Goal: Information Seeking & Learning: Find specific page/section

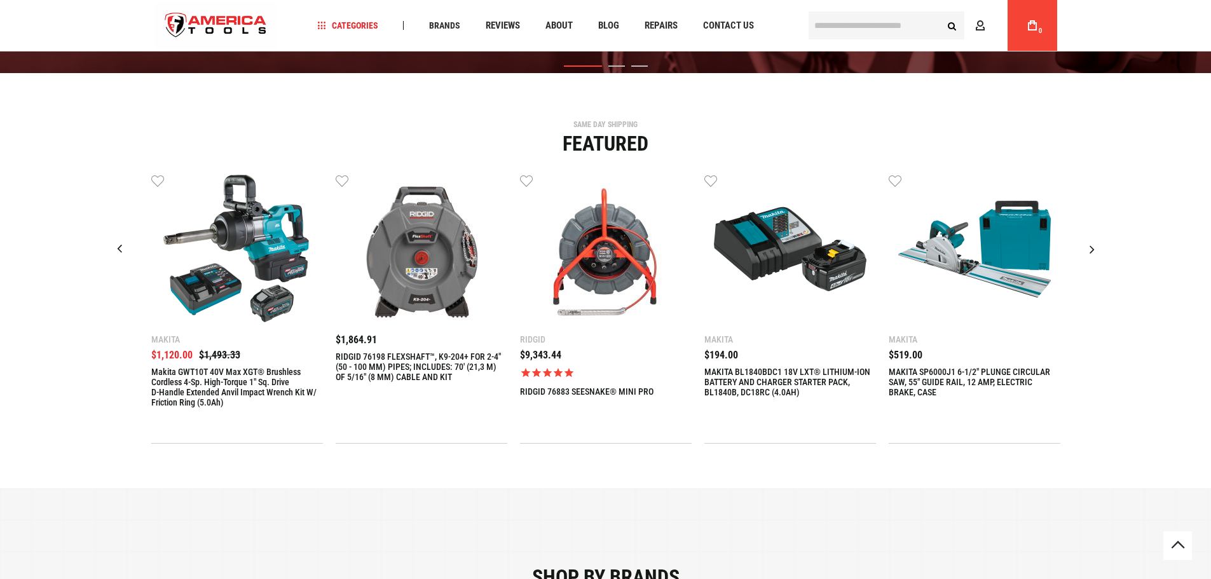
click at [1085, 250] on div "Next slide" at bounding box center [1092, 249] width 32 height 32
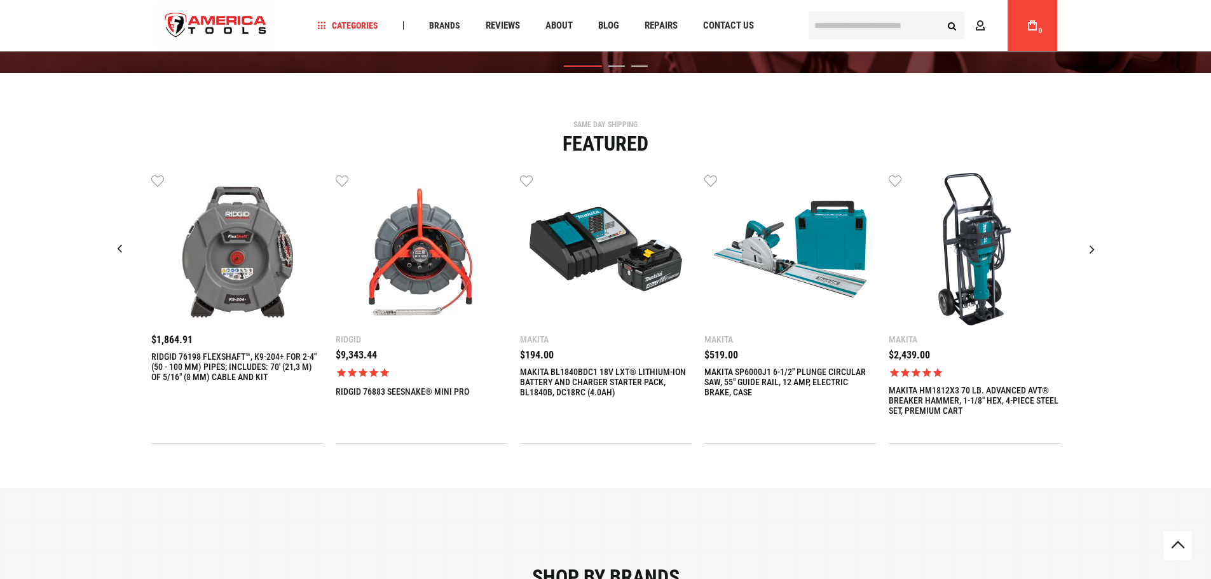
click at [1085, 250] on div "Next slide" at bounding box center [1092, 249] width 32 height 32
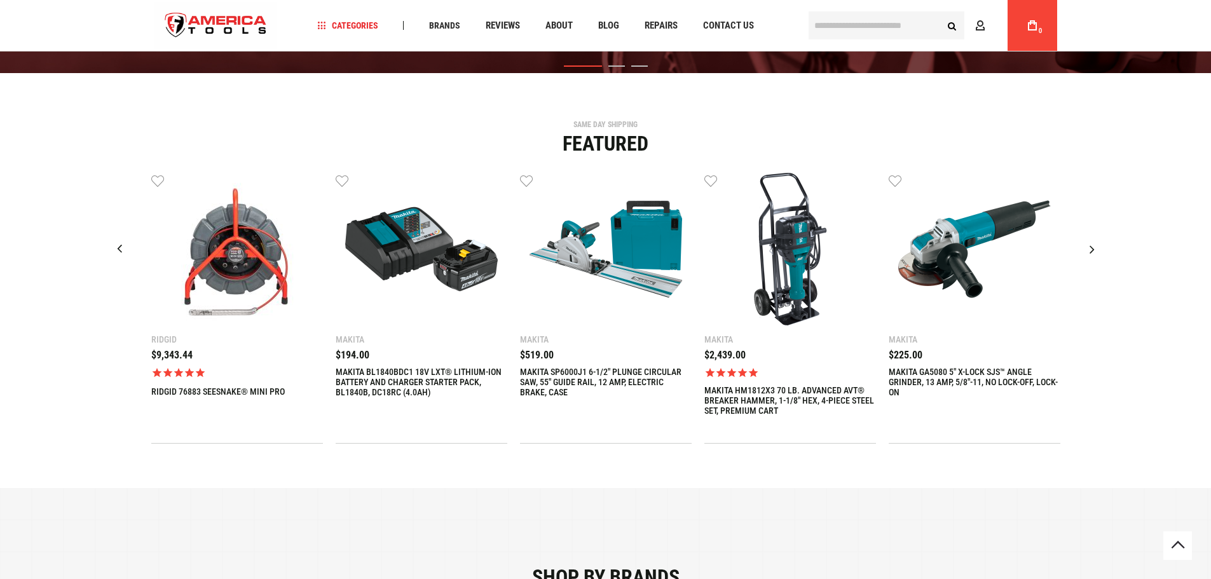
click at [1085, 250] on div "Next slide" at bounding box center [1092, 249] width 32 height 32
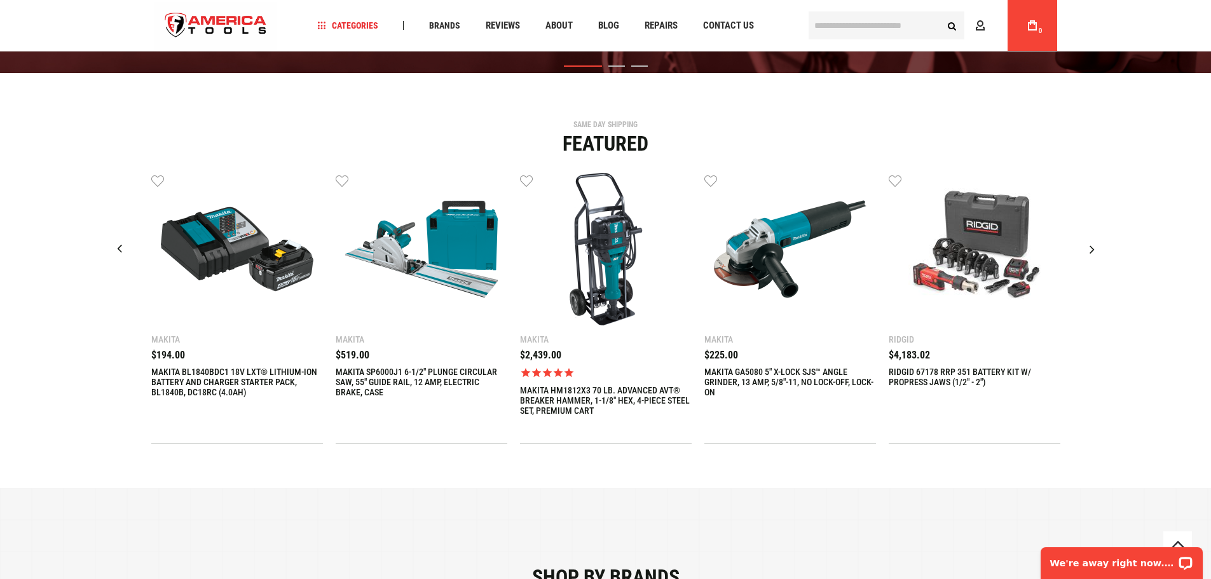
click at [1085, 250] on div "Next slide" at bounding box center [1092, 249] width 32 height 32
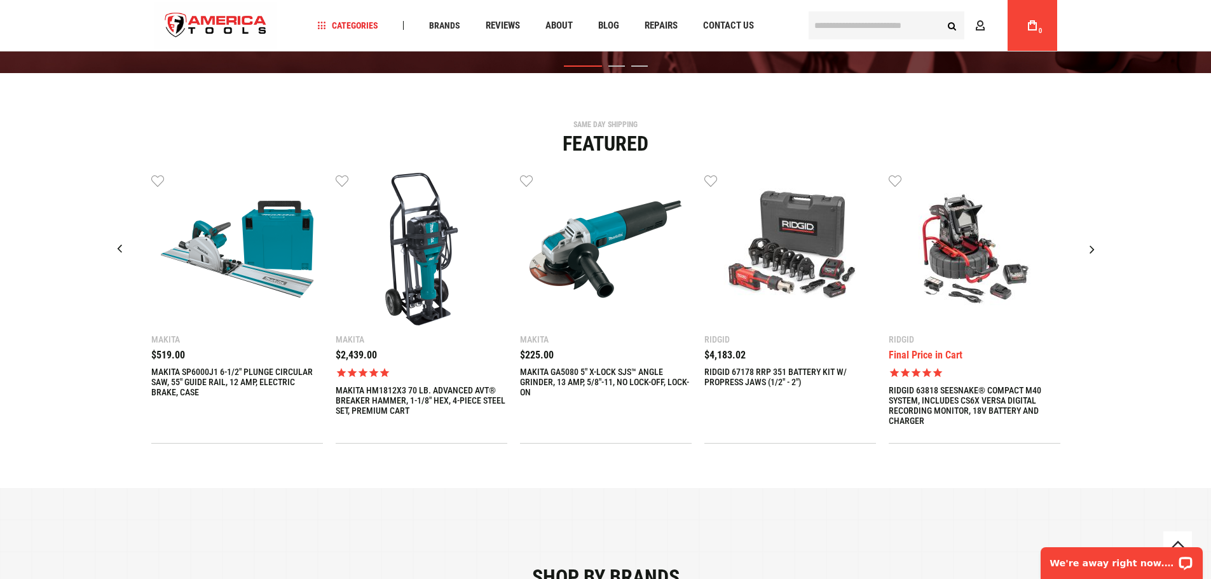
click at [1085, 250] on div "Next slide" at bounding box center [1092, 249] width 32 height 32
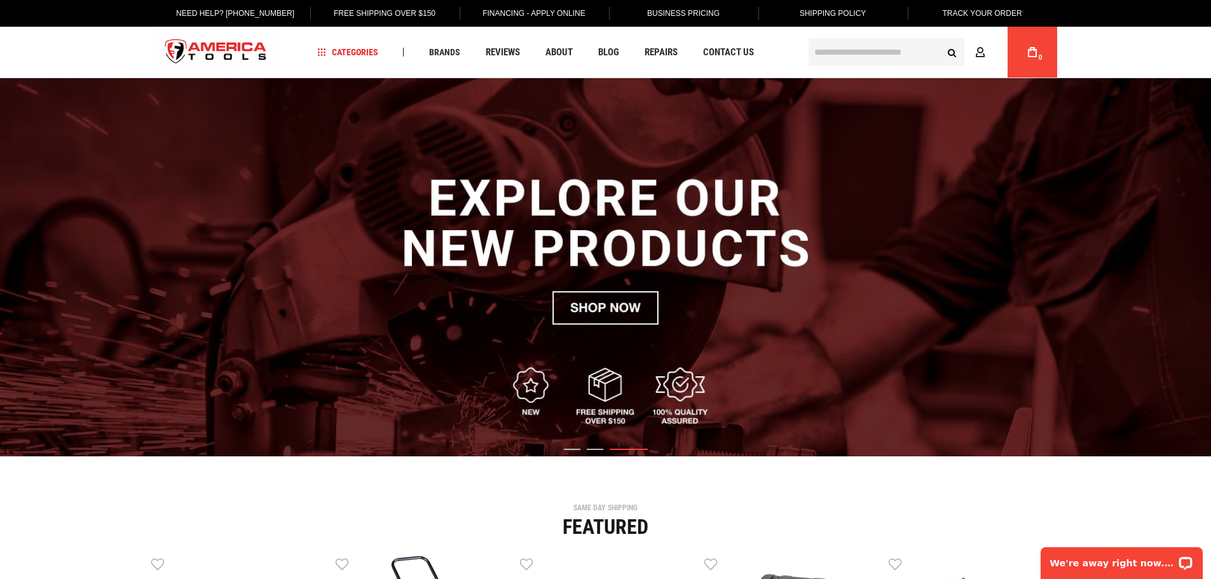
click at [857, 55] on input "text" at bounding box center [886, 52] width 156 height 28
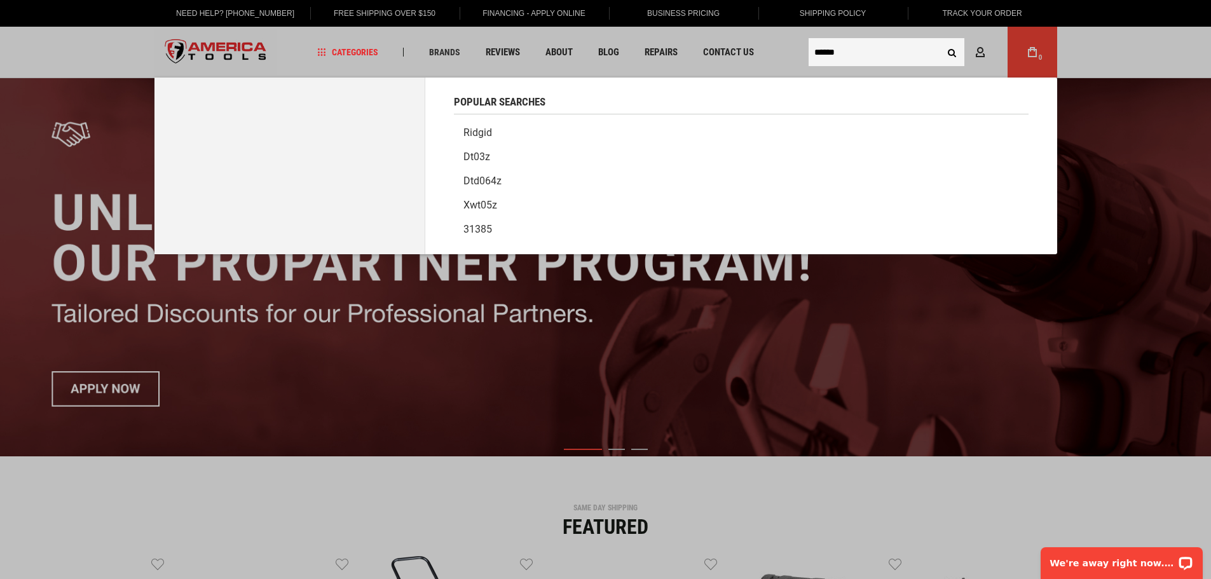
type input "******"
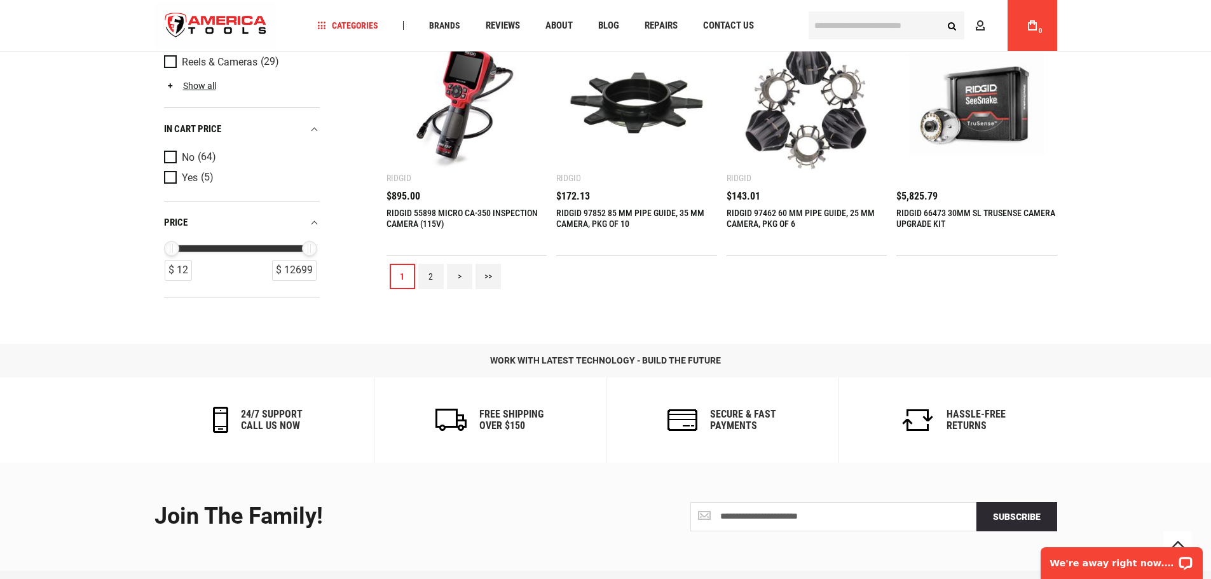
scroll to position [1589, 0]
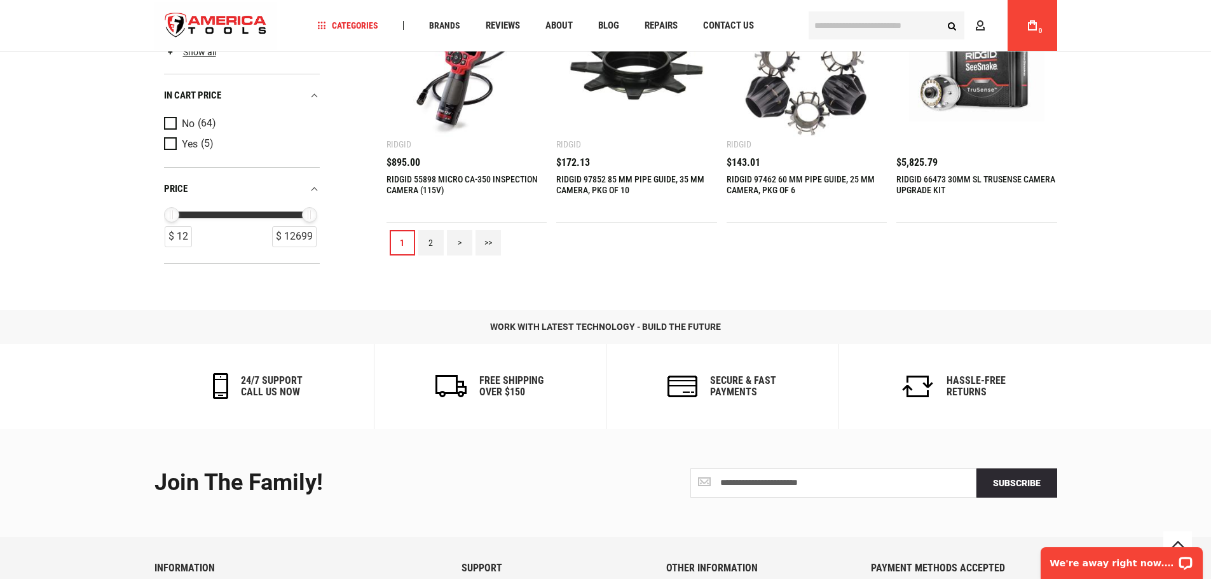
click at [418, 245] on link "2" at bounding box center [430, 242] width 25 height 25
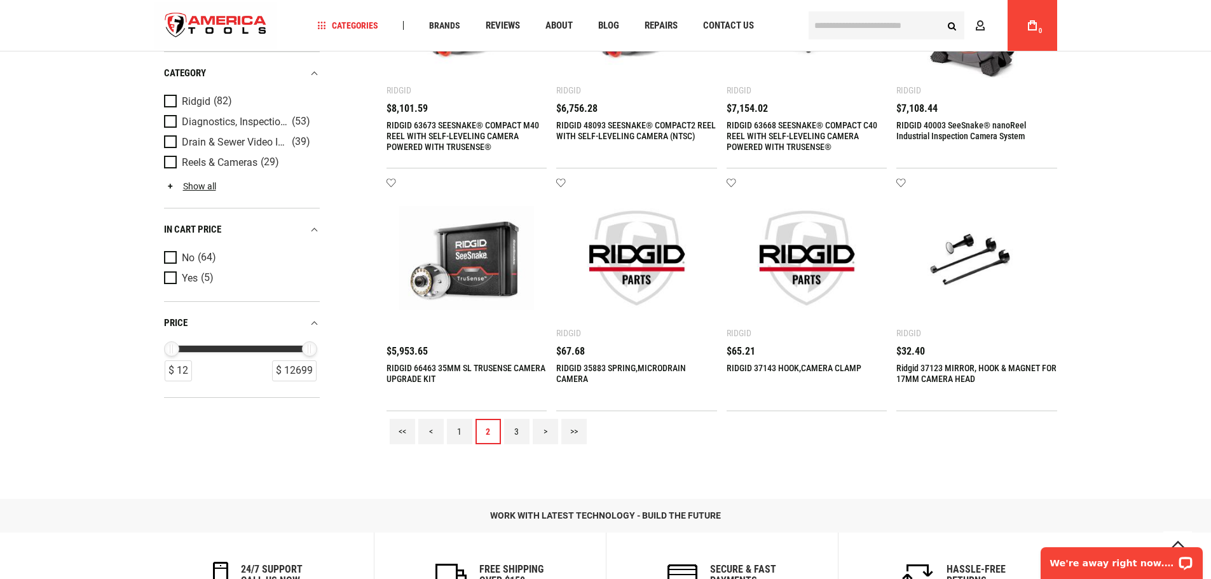
scroll to position [1462, 0]
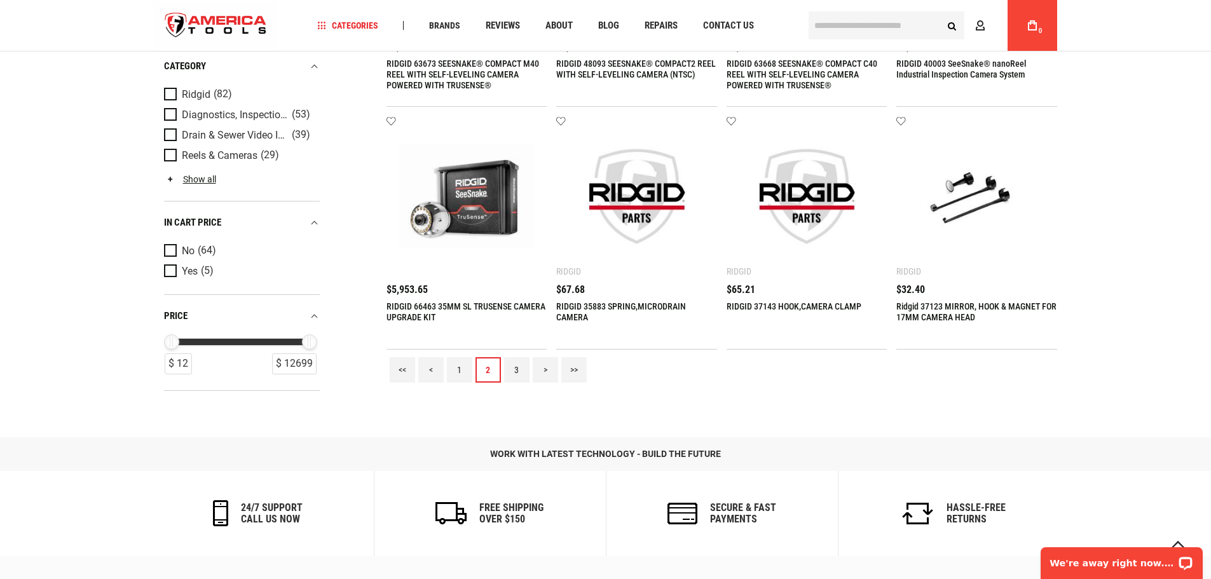
click at [521, 365] on link "3" at bounding box center [516, 369] width 25 height 25
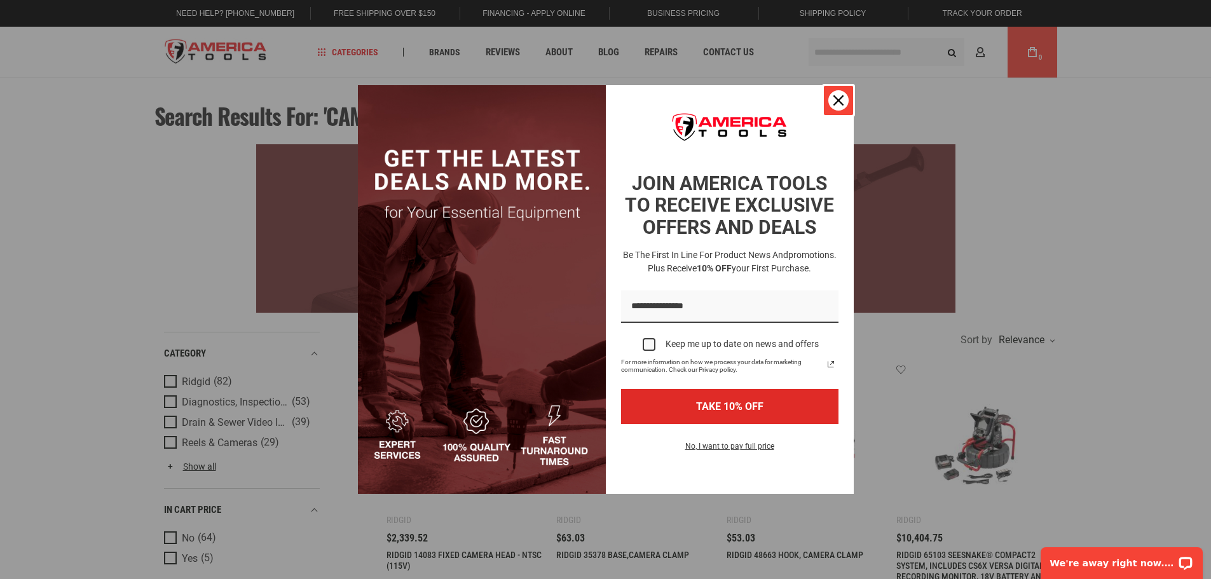
click at [843, 102] on div "Close" at bounding box center [838, 100] width 20 height 20
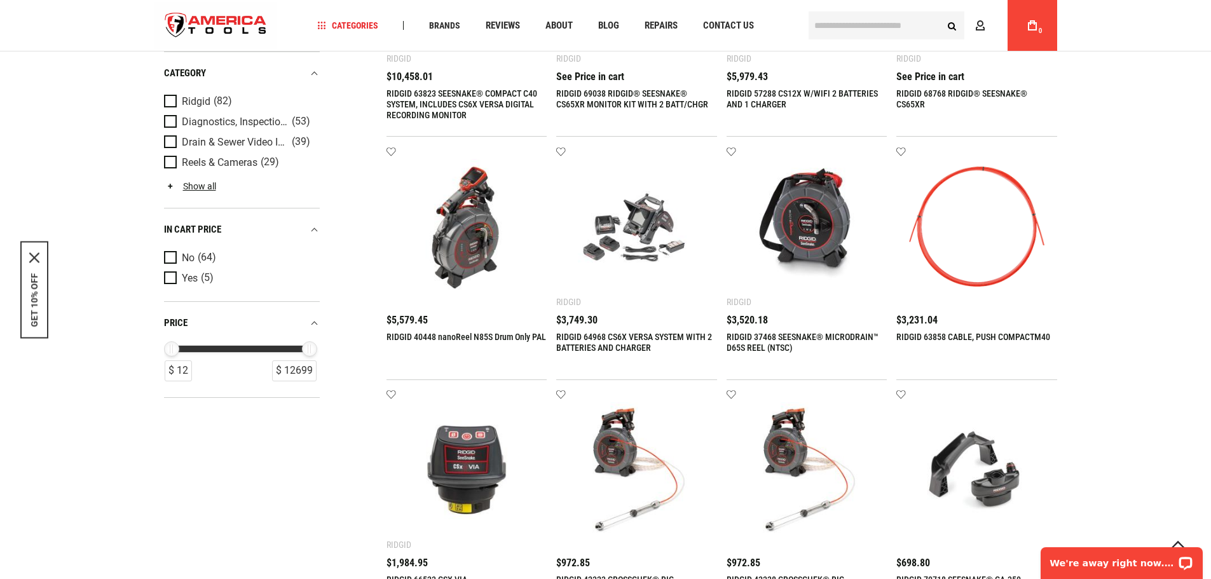
scroll to position [1462, 0]
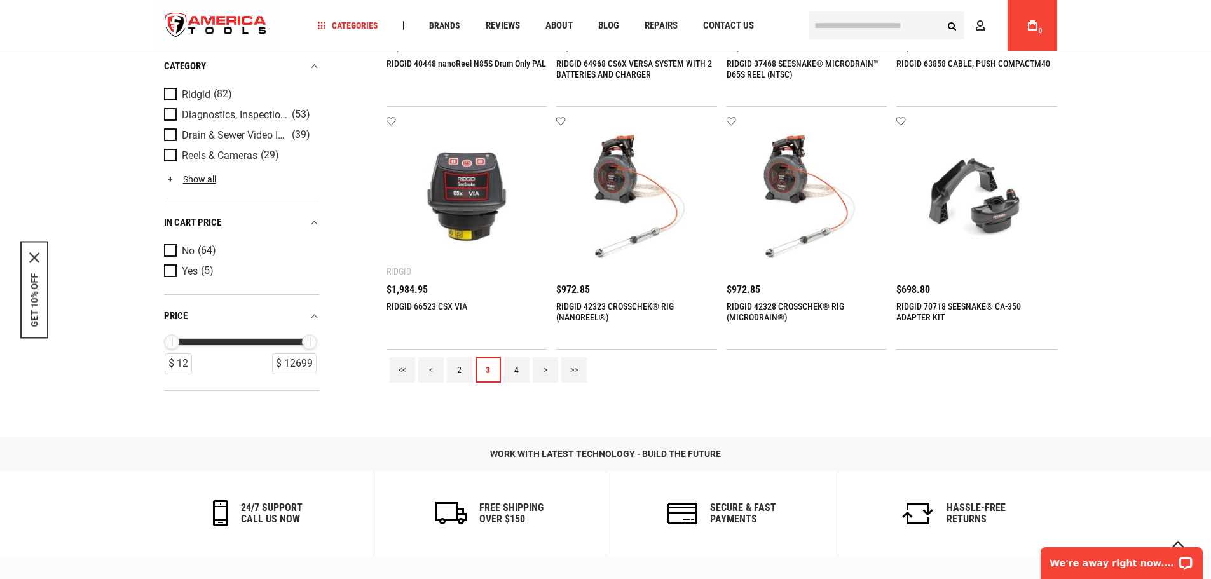
click at [518, 369] on link "4" at bounding box center [516, 369] width 25 height 25
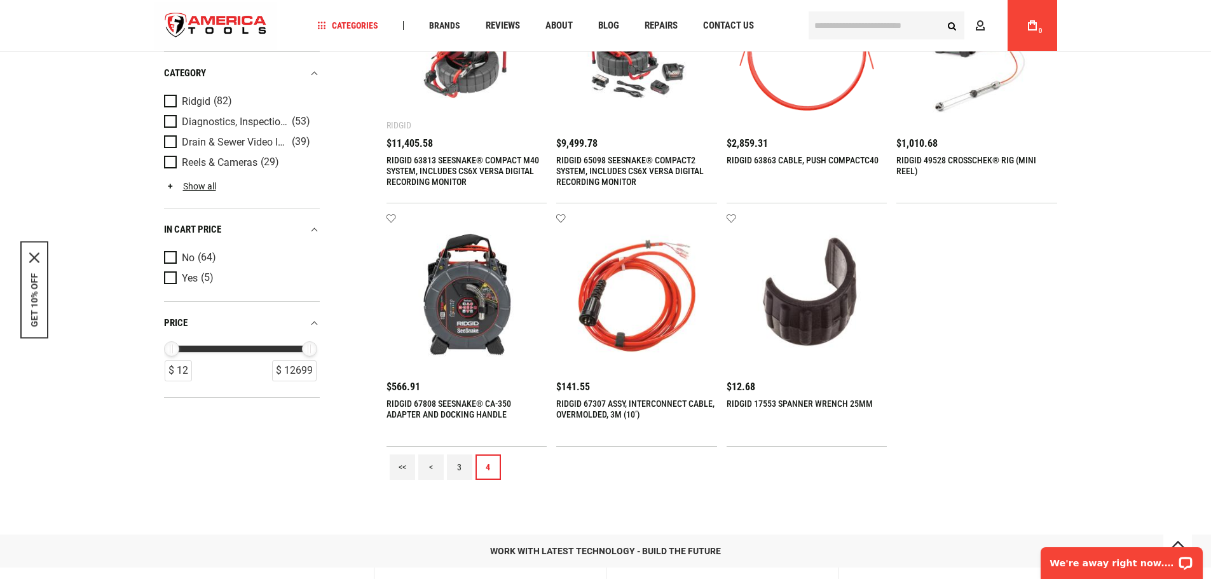
scroll to position [699, 0]
